Goal: Task Accomplishment & Management: Manage account settings

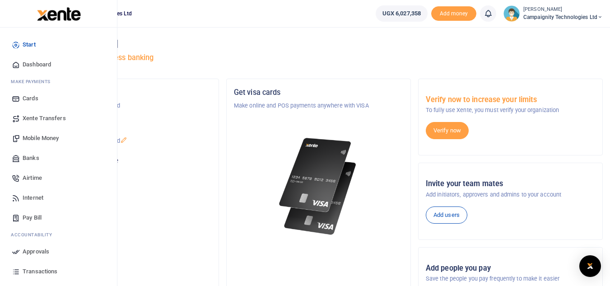
click at [51, 136] on span "Mobile Money" at bounding box center [41, 138] width 36 height 9
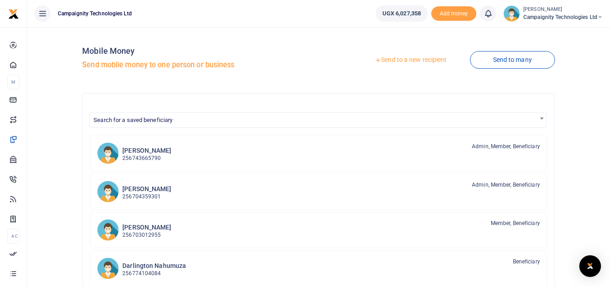
click at [427, 58] on link "Send to a new recipient" at bounding box center [411, 60] width 118 height 16
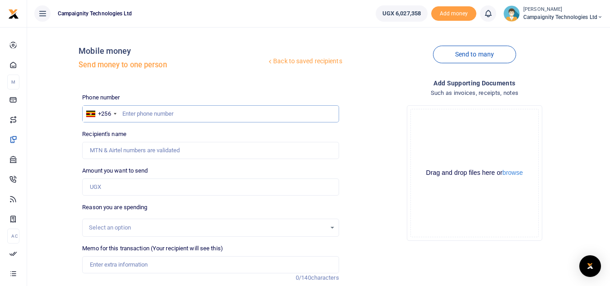
click at [188, 116] on input "text" at bounding box center [210, 113] width 256 height 17
click at [251, 116] on input "text" at bounding box center [210, 113] width 256 height 17
paste input "740 013303"
click at [135, 112] on input "740 013303" at bounding box center [210, 113] width 256 height 17
type input "740013303"
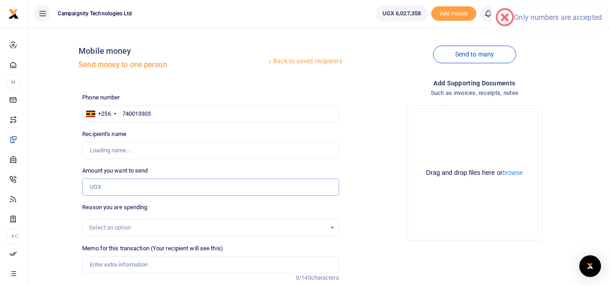
click at [120, 190] on input "Amount you want to send" at bounding box center [210, 186] width 256 height 17
type input "200,000"
type input "Campaignity Ltd"
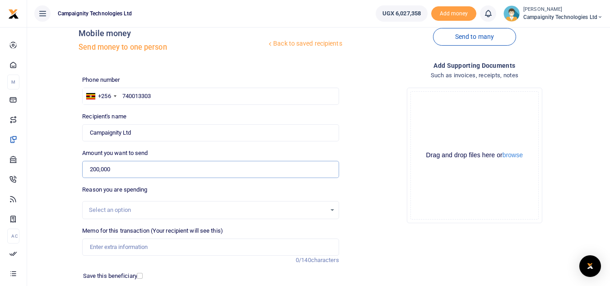
type input "200,000"
click at [172, 254] on input "Memo for this transaction (Your recipient will see this)" at bounding box center [210, 246] width 256 height 17
click at [140, 248] on input "sent to campaignity support line for mmtransaction" at bounding box center [210, 246] width 256 height 17
click at [207, 246] on input "sent to campaignity airtel support line for mmtransaction" at bounding box center [210, 246] width 256 height 17
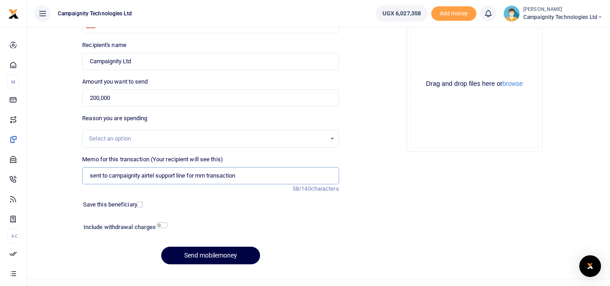
scroll to position [105, 0]
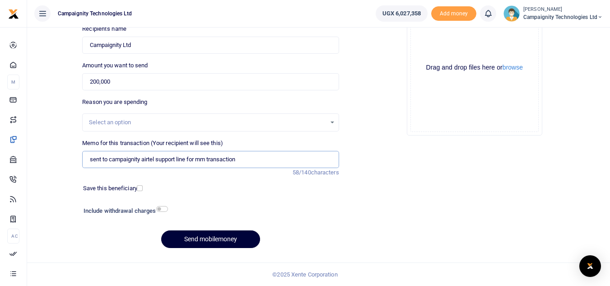
type input "sent to campaignity airtel support line for mm transaction"
click at [211, 239] on button "Send mobilemoney" at bounding box center [210, 239] width 99 height 18
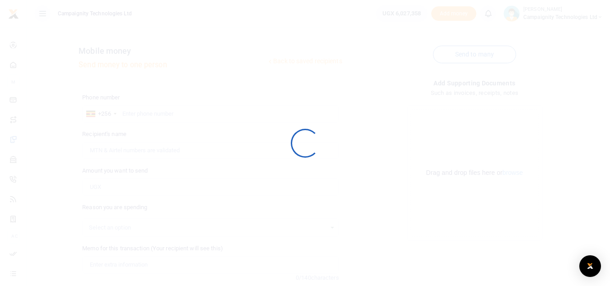
scroll to position [105, 0]
click at [31, 255] on div at bounding box center [305, 143] width 610 height 286
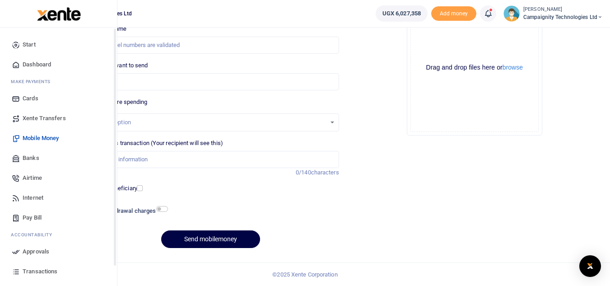
click at [16, 252] on icon at bounding box center [16, 251] width 8 height 8
click at [33, 247] on span "Approvals" at bounding box center [36, 251] width 27 height 9
click at [42, 252] on span "Approvals" at bounding box center [36, 251] width 27 height 9
click at [56, 274] on span "Transactions" at bounding box center [40, 271] width 35 height 9
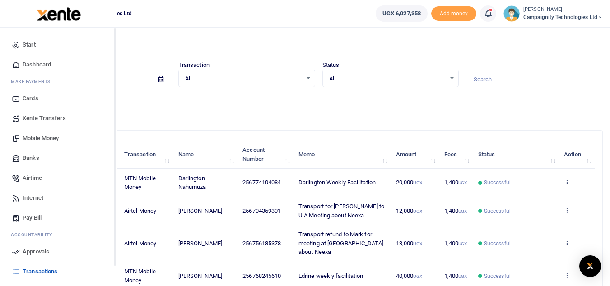
click at [22, 250] on link "Approvals" at bounding box center [58, 251] width 102 height 20
click at [37, 247] on span "Approvals" at bounding box center [36, 251] width 27 height 9
click at [41, 249] on span "Approvals" at bounding box center [36, 251] width 27 height 9
click at [46, 250] on span "Approvals" at bounding box center [36, 251] width 27 height 9
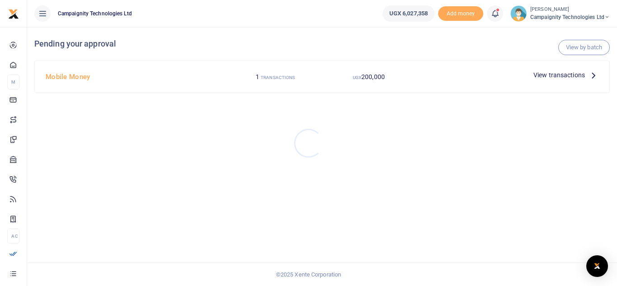
click at [550, 75] on div at bounding box center [308, 143] width 617 height 286
click at [550, 75] on span "View transactions" at bounding box center [558, 75] width 51 height 10
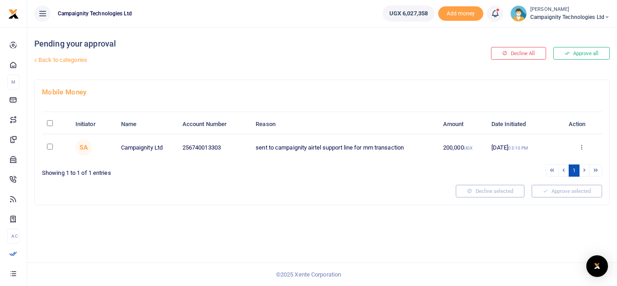
click at [584, 54] on button "Approve all" at bounding box center [581, 53] width 56 height 13
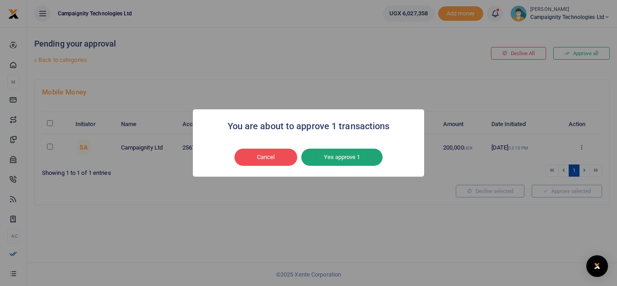
click at [360, 156] on button "Yes approve 1" at bounding box center [341, 157] width 81 height 17
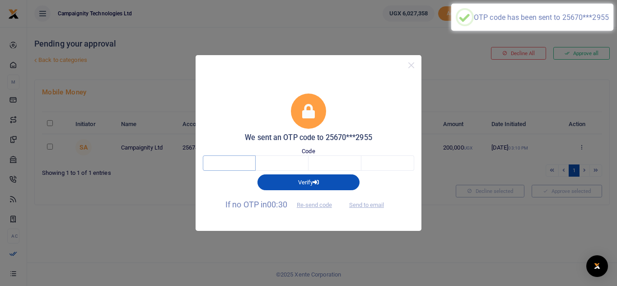
click at [231, 159] on input "text" at bounding box center [229, 162] width 53 height 15
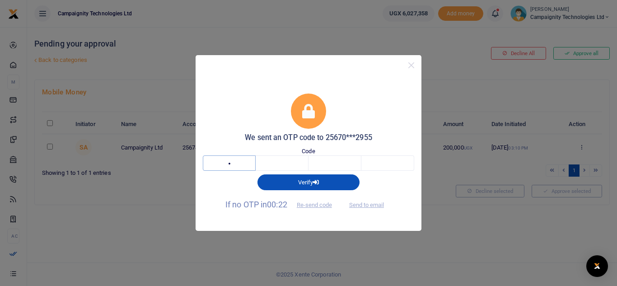
type input "1"
type input "5"
type input "1"
type input "7"
